Goal: Transaction & Acquisition: Purchase product/service

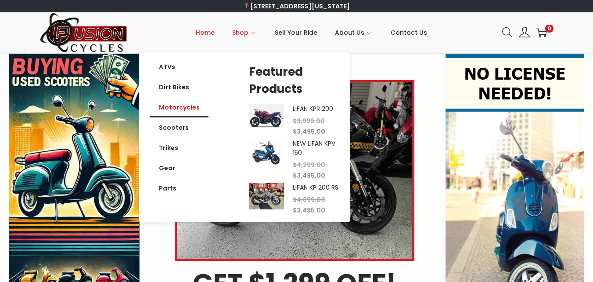
click at [184, 105] on link "Motorcycles" at bounding box center [179, 107] width 58 height 20
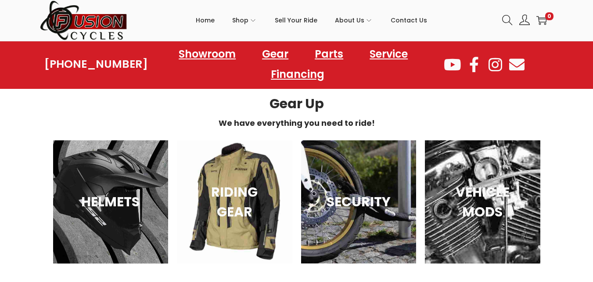
scroll to position [544, 0]
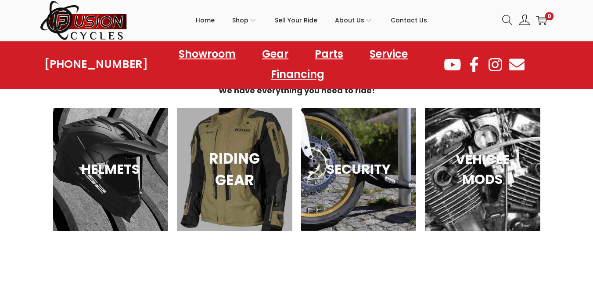
click at [234, 157] on div "RIDING GEAR" at bounding box center [235, 169] width 116 height 123
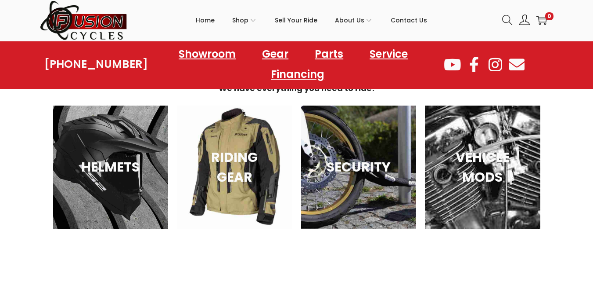
scroll to position [2119, 0]
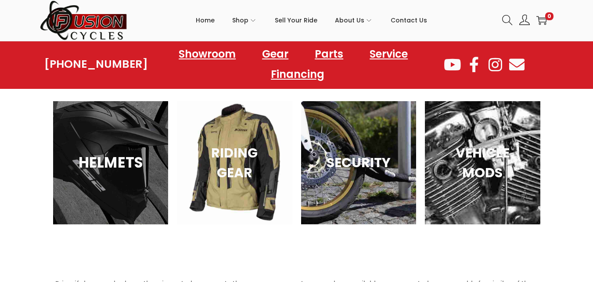
click at [134, 186] on div "HELMETS" at bounding box center [111, 162] width 116 height 123
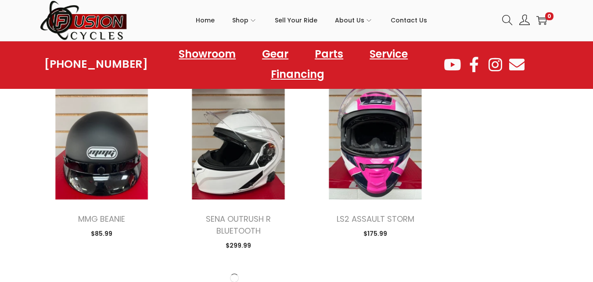
scroll to position [1213, 0]
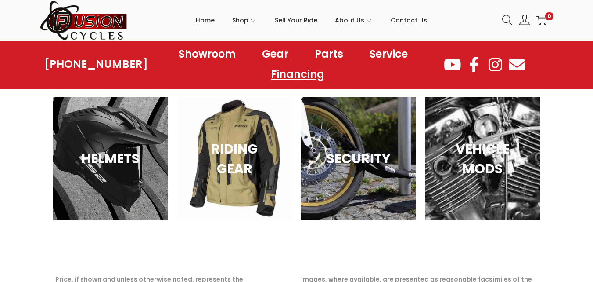
drag, startPoint x: 599, startPoint y: 29, endPoint x: 597, endPoint y: 290, distance: 260.9
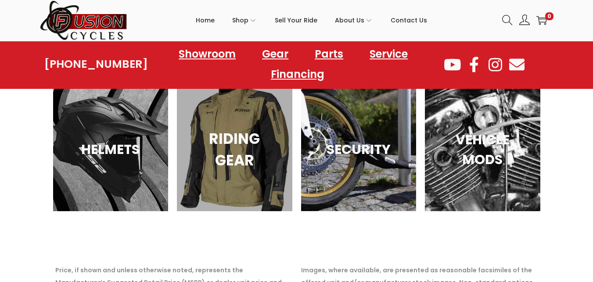
click at [264, 116] on div "RIDING GEAR" at bounding box center [235, 149] width 116 height 123
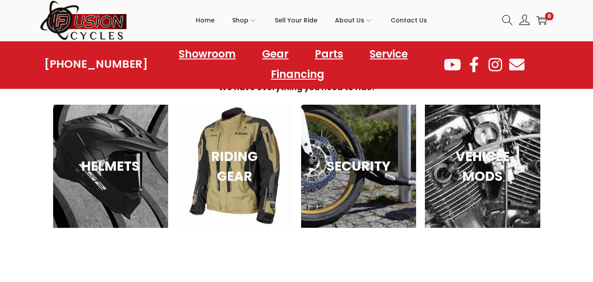
drag, startPoint x: 0, startPoint y: 0, endPoint x: 600, endPoint y: 281, distance: 662.0
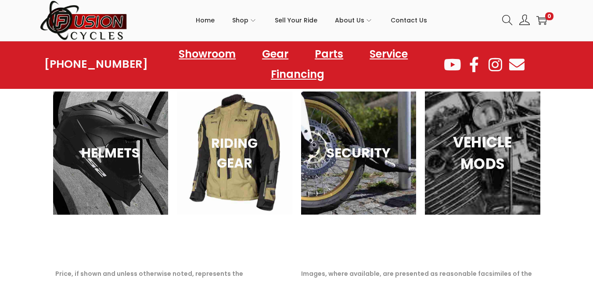
click at [499, 176] on div "VEHICLE MODS" at bounding box center [483, 152] width 116 height 123
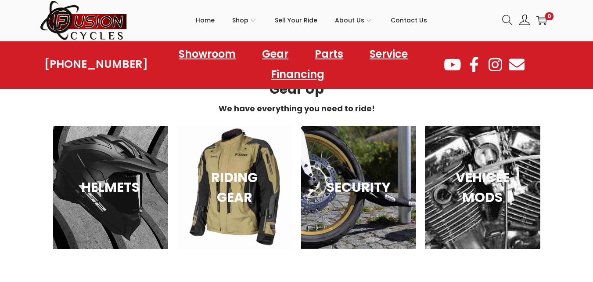
scroll to position [1327, 0]
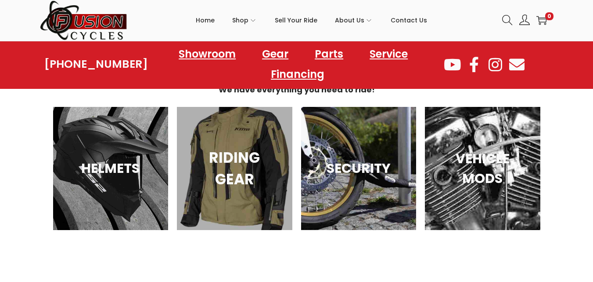
click at [220, 173] on h3 "RIDING GEAR" at bounding box center [234, 167] width 93 height 43
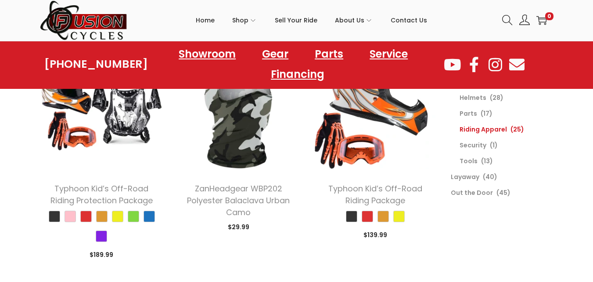
drag, startPoint x: 0, startPoint y: 0, endPoint x: 597, endPoint y: 85, distance: 603.3
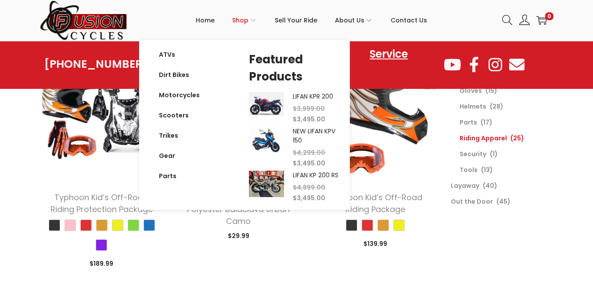
click at [247, 21] on span "Shop" at bounding box center [240, 20] width 16 height 22
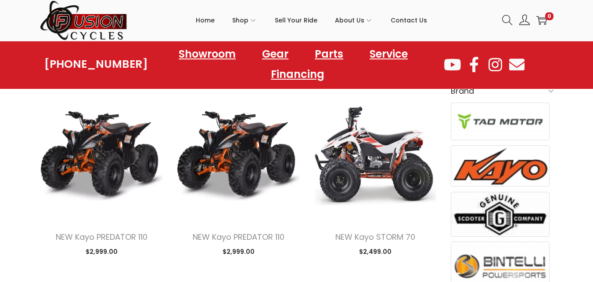
scroll to position [259, 0]
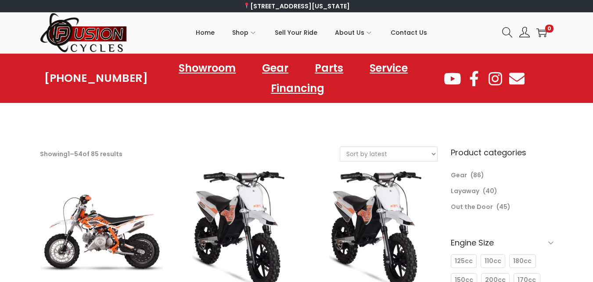
click at [380, 161] on form "Sort by popularity Sort by latest Sort by price: low to high Sort by price: hig…" at bounding box center [389, 153] width 98 height 15
click at [429, 152] on select "Sort by popularity Sort by latest Sort by price: low to high Sort by price: hig…" at bounding box center [388, 154] width 97 height 14
click at [308, 122] on div "20% OFF ALL SCOOTERS AND ATVS THIS WEEKEND ONLY! Click here to get started 20% …" at bounding box center [296, 114] width 593 height 22
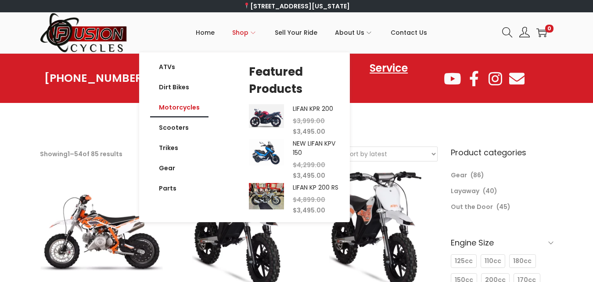
click at [181, 109] on link "Motorcycles" at bounding box center [179, 107] width 58 height 20
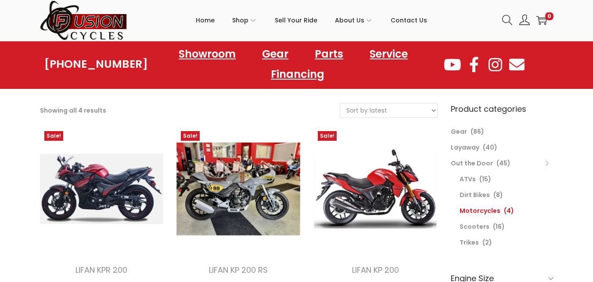
scroll to position [27, 0]
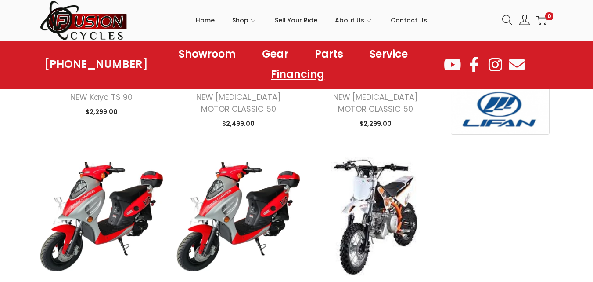
scroll to position [638, 0]
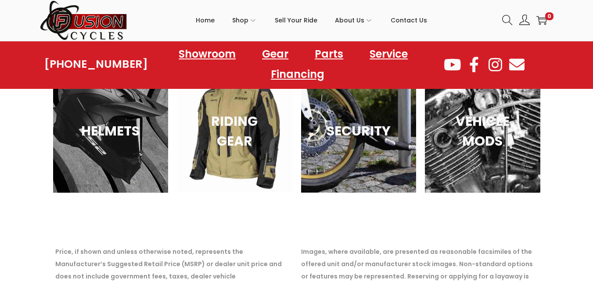
scroll to position [1388, 0]
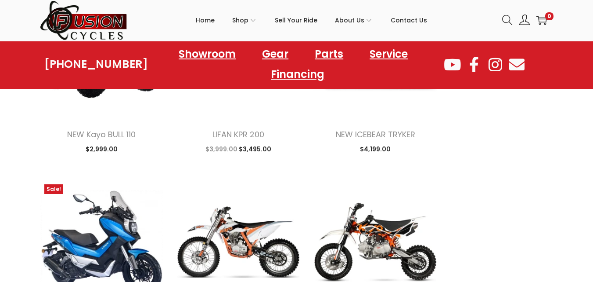
scroll to position [958, 0]
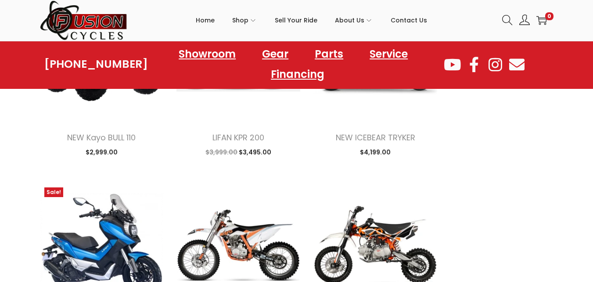
scroll to position [1344, 0]
